Goal: Task Accomplishment & Management: Use online tool/utility

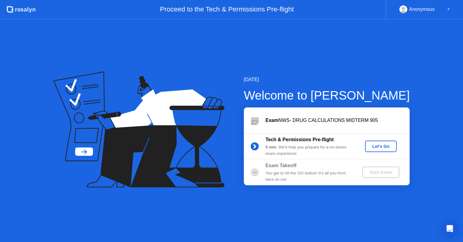
click at [379, 147] on div "Let's Go" at bounding box center [380, 146] width 27 height 5
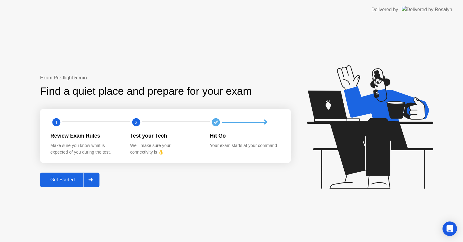
click at [93, 180] on icon at bounding box center [90, 180] width 4 height 4
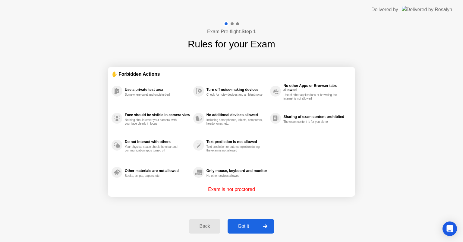
click at [264, 226] on icon at bounding box center [265, 226] width 4 height 4
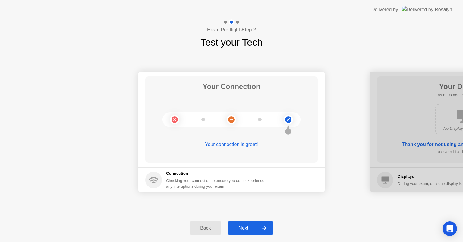
click at [264, 226] on div at bounding box center [264, 228] width 14 height 14
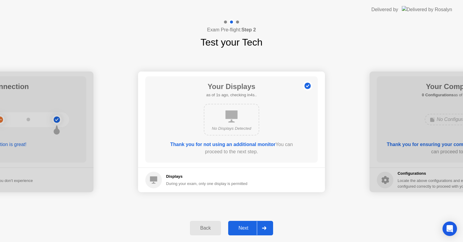
click at [264, 226] on div at bounding box center [264, 228] width 14 height 14
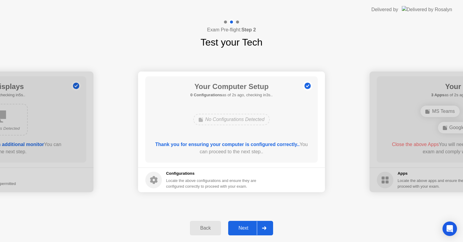
click at [264, 226] on div at bounding box center [264, 228] width 14 height 14
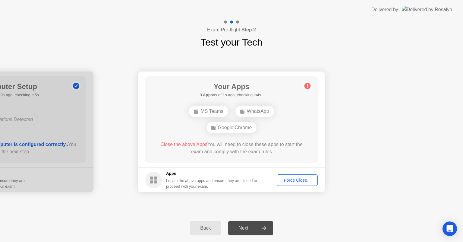
click at [297, 181] on div "Force Close..." at bounding box center [297, 180] width 37 height 5
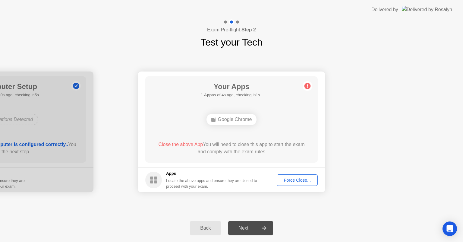
click at [294, 180] on div "Force Close..." at bounding box center [297, 180] width 37 height 5
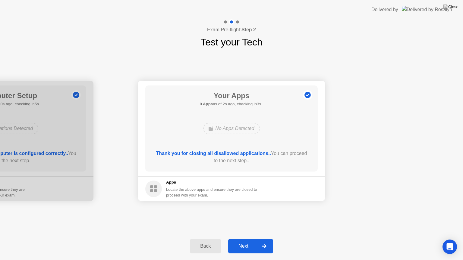
click at [264, 241] on div at bounding box center [264, 247] width 14 height 14
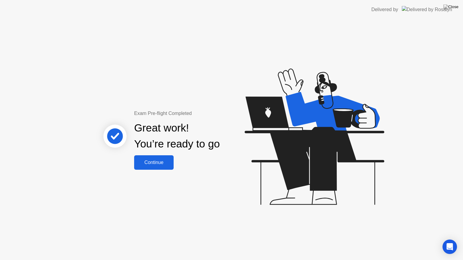
click at [151, 160] on div "Continue" at bounding box center [154, 162] width 36 height 5
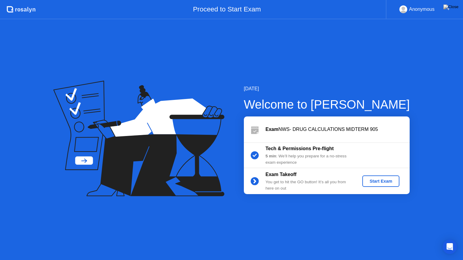
click at [381, 179] on div "Start Exam" at bounding box center [381, 181] width 32 height 5
